Goal: Complete application form: Complete application form

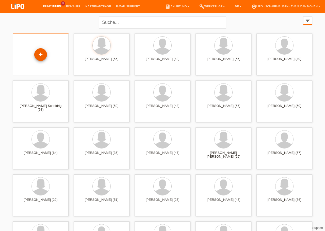
click at [41, 53] on div "+" at bounding box center [40, 54] width 13 height 13
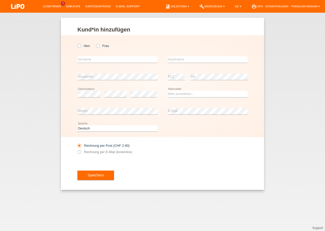
click at [95, 45] on div "Herr Frau" at bounding box center [117, 46] width 80 height 10
click at [95, 43] on icon at bounding box center [95, 43] width 0 height 0
click at [97, 46] on input "Frau" at bounding box center [97, 45] width 3 height 3
radio input "true"
click at [98, 60] on input "text" at bounding box center [117, 59] width 80 height 6
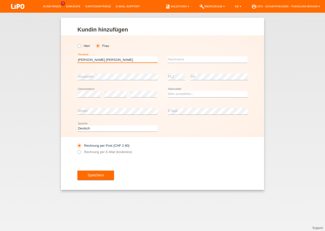
type input "[PERSON_NAME] [PERSON_NAME]"
click at [177, 60] on input "text" at bounding box center [207, 59] width 80 height 6
type input "Bodnar"
click at [167, 91] on select "Bitte auswählen... Schweiz Deutschland Liechtenstein Österreich ------------ Af…" at bounding box center [207, 94] width 80 height 6
select select "HU"
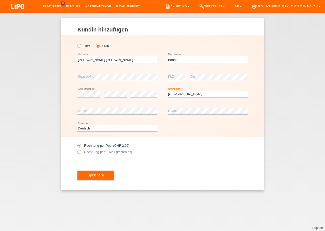
click at [0, 0] on option "Ungarn" at bounding box center [0, 0] width 0 height 0
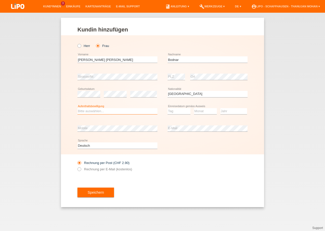
click at [77, 108] on select "Bitte auswählen... C B B - Flüchtlingsstatus Andere" at bounding box center [117, 111] width 80 height 6
select select "B"
click at [0, 0] on option "B" at bounding box center [0, 0] width 0 height 0
click at [167, 108] on select "Tag 01 02 03 04 05 06 07 08 09 10 11" at bounding box center [178, 111] width 23 height 6
select select "15"
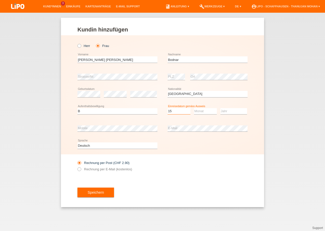
click at [0, 0] on option "15" at bounding box center [0, 0] width 0 height 0
click at [194, 108] on select "Monat 01 02 03 04 05 06 07 08 09 10 11" at bounding box center [205, 111] width 23 height 6
select select "10"
click at [0, 0] on option "10" at bounding box center [0, 0] width 0 height 0
click at [220, 108] on select "Jahr 2025 2024 2023 2022 2021 2020 2019 2018 2017 2016 2015 2014 2013 2012 2011…" at bounding box center [233, 111] width 27 height 6
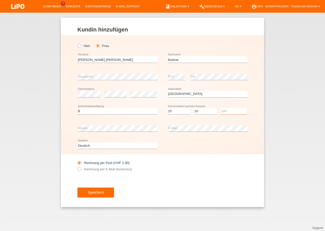
select select "2017"
click at [0, 0] on option "2017" at bounding box center [0, 0] width 0 height 0
click at [185, 78] on div "error PLZ error Ort" at bounding box center [207, 76] width 80 height 17
click at [159, 167] on div "Rechnung per Post (CHF 2.90) Rechnung per E-Mail (kostenlos)" at bounding box center [162, 165] width 170 height 23
click at [93, 193] on span "Speichern" at bounding box center [96, 192] width 16 height 4
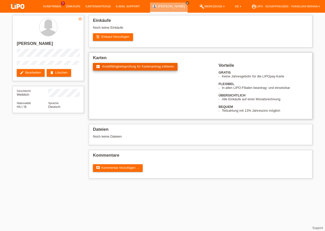
click at [110, 66] on span "Kreditfähigkeitsprüfung für Kartenantrag initiieren" at bounding box center [138, 66] width 72 height 4
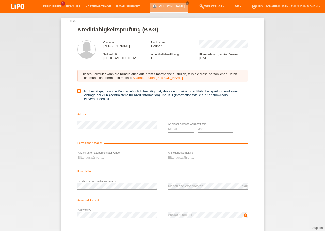
click at [77, 95] on label "Ich bestätige, dass die Kundin mündlich bestätigt hat, dass sie mit einer Kredi…" at bounding box center [162, 94] width 170 height 11
click at [77, 93] on input "Ich bestätige, dass die Kundin mündlich bestätigt hat, dass sie mit einer Kredi…" at bounding box center [78, 90] width 3 height 3
checkbox input "true"
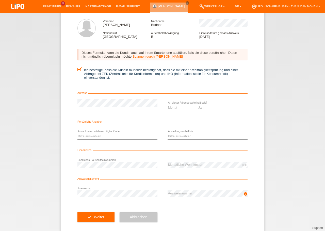
scroll to position [29, 0]
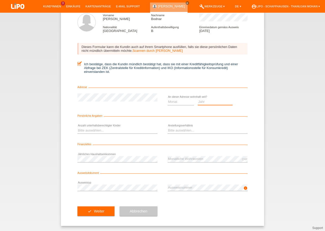
click at [198, 99] on select "Jahr 2025 2024 2023 2022 2021 2020 2019 2018 2017 2016 2015 2014 2013 2012 2011…" at bounding box center [215, 102] width 35 height 6
select select "2025"
click at [0, 0] on option "2025" at bounding box center [0, 0] width 0 height 0
click at [167, 99] on select "Monat 01 02 03 04 05 06 07 08 09 10" at bounding box center [180, 102] width 26 height 6
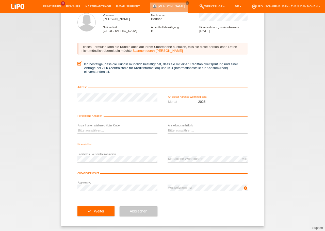
select select "09"
click at [0, 0] on option "09" at bounding box center [0, 0] width 0 height 0
click at [77, 127] on select "Bitte auswählen... 0 1 2 3 4 5 6 7 8 9" at bounding box center [117, 130] width 80 height 6
select select "0"
click at [0, 0] on option "0" at bounding box center [0, 0] width 0 height 0
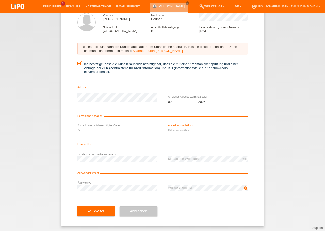
click at [167, 127] on select "Bitte auswählen... Unbefristet Befristet Lehrling/Student Pensioniert Nicht arb…" at bounding box center [207, 130] width 80 height 6
select select "UNLIMITED"
click at [0, 0] on option "Unbefristet" at bounding box center [0, 0] width 0 height 0
click at [178, 209] on div "check Weiter Abbrechen" at bounding box center [162, 210] width 170 height 29
click at [103, 214] on button "check Weiter" at bounding box center [95, 211] width 37 height 10
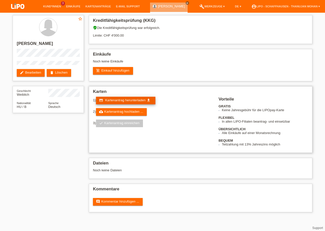
click at [132, 104] on link "credit_card Kartenantrag herunterladen get_app" at bounding box center [125, 101] width 59 height 8
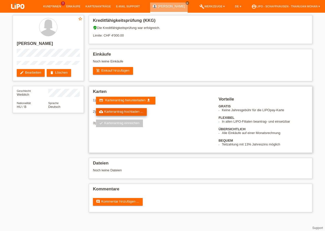
click at [119, 115] on link "cloud_upload Kartenantrag hochladen ..." at bounding box center [121, 112] width 51 height 8
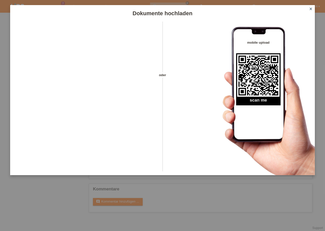
click at [312, 10] on icon "close" at bounding box center [310, 9] width 4 height 4
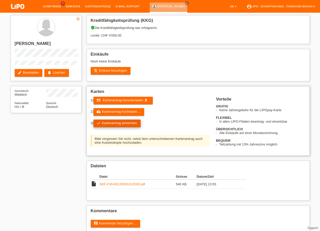
click at [134, 127] on link "check Kartenantrag einreichen" at bounding box center [117, 123] width 47 height 8
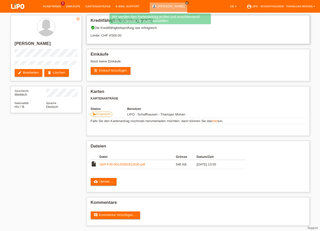
drag, startPoint x: 111, startPoint y: 37, endPoint x: 117, endPoint y: 36, distance: 5.6
click at [117, 36] on div "verified_user Die Kreditfähigkeitsprüfung war erfolgreich. Limite: CHF 4'000.00" at bounding box center [198, 33] width 215 height 15
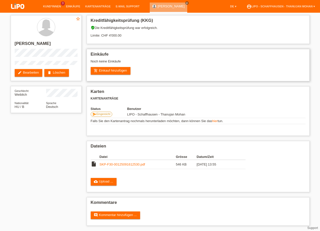
click at [169, 59] on h2 "Einkäufe" at bounding box center [198, 56] width 215 height 8
